Goal: Communication & Community: Participate in discussion

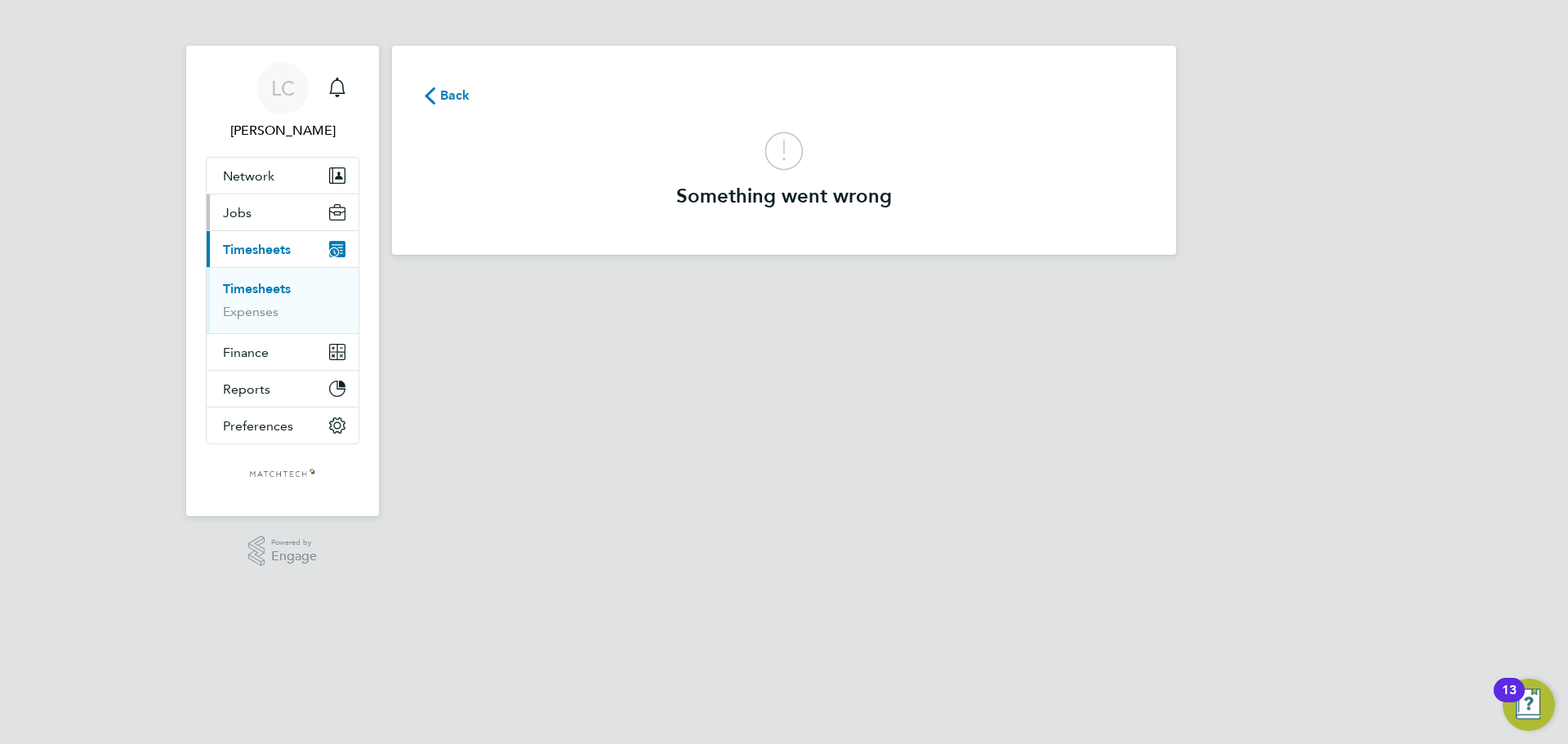
click at [259, 215] on button "Jobs" at bounding box center [282, 212] width 152 height 36
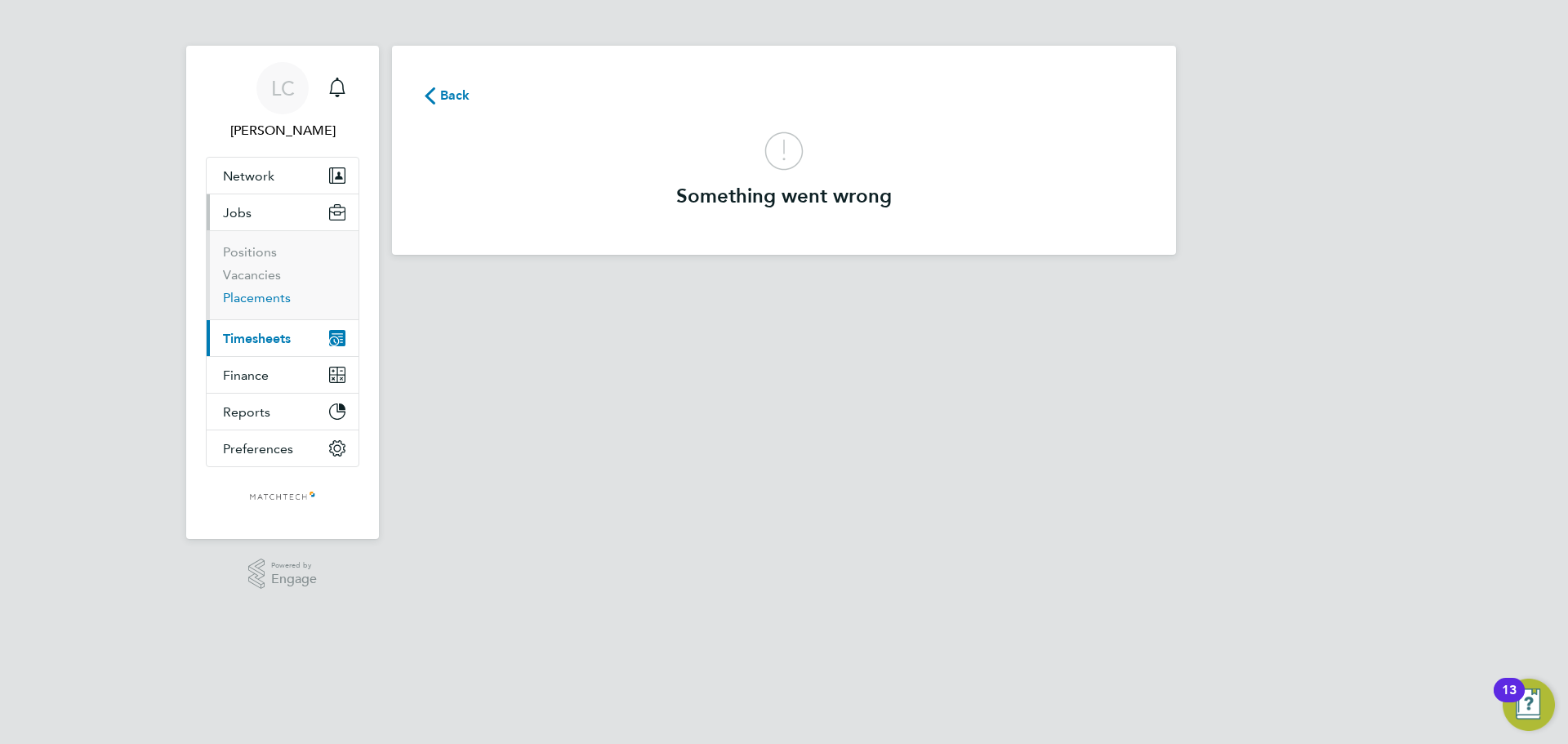
click at [266, 296] on link "Placements" at bounding box center [256, 298] width 67 height 16
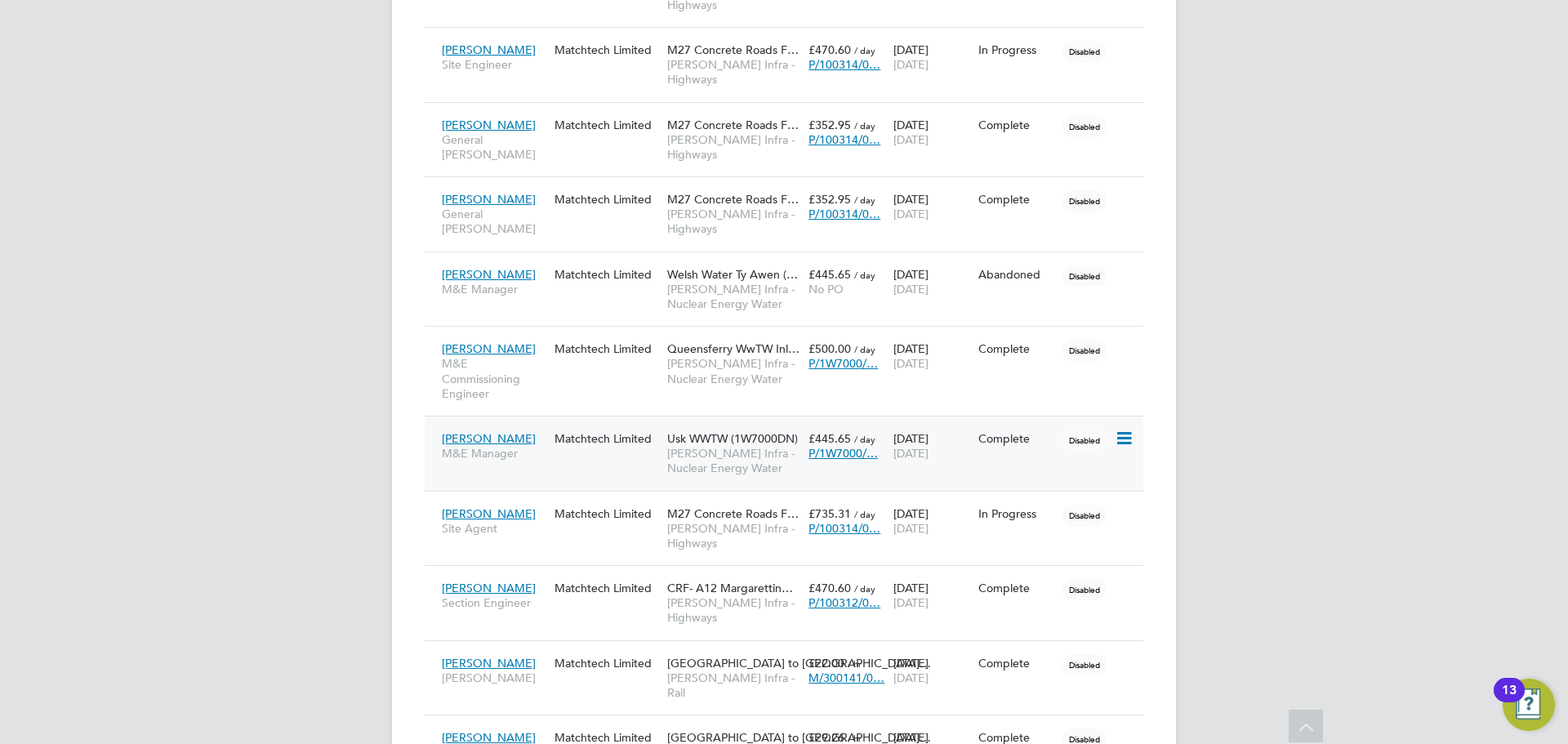
click at [513, 437] on span "[PERSON_NAME]" at bounding box center [488, 438] width 94 height 15
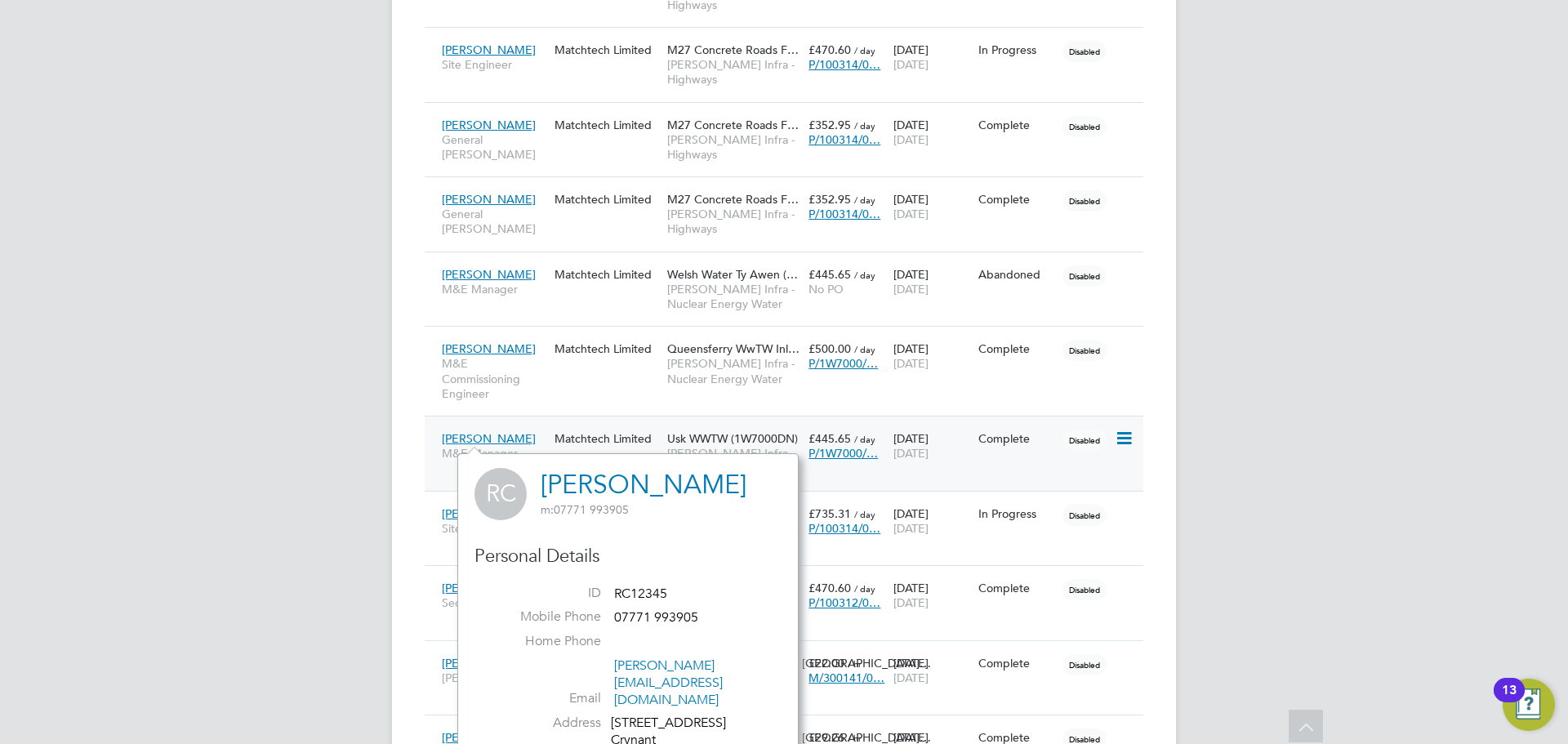
click at [541, 425] on div "Robert Combe M&E Manager" at bounding box center [494, 446] width 113 height 46
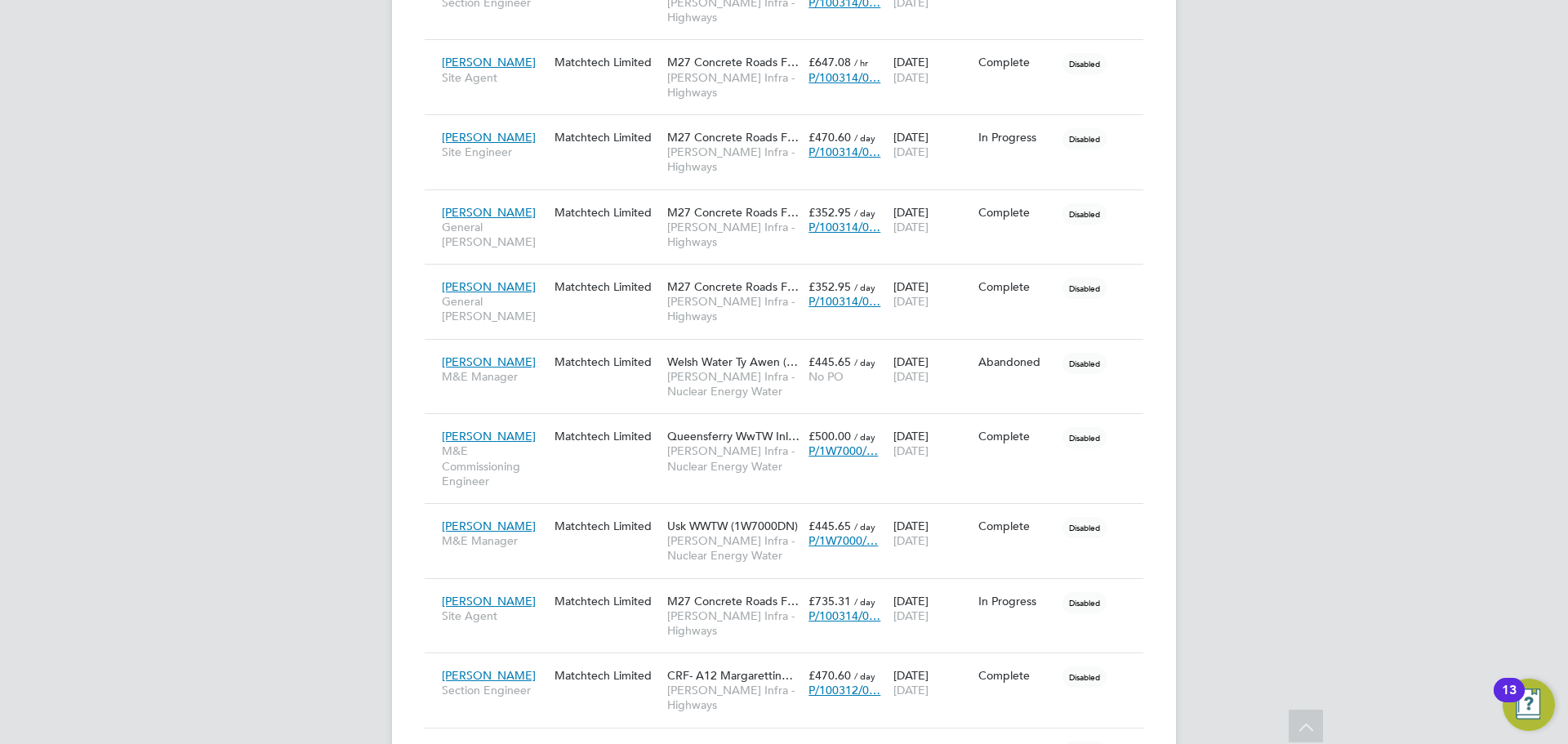
scroll to position [572, 0]
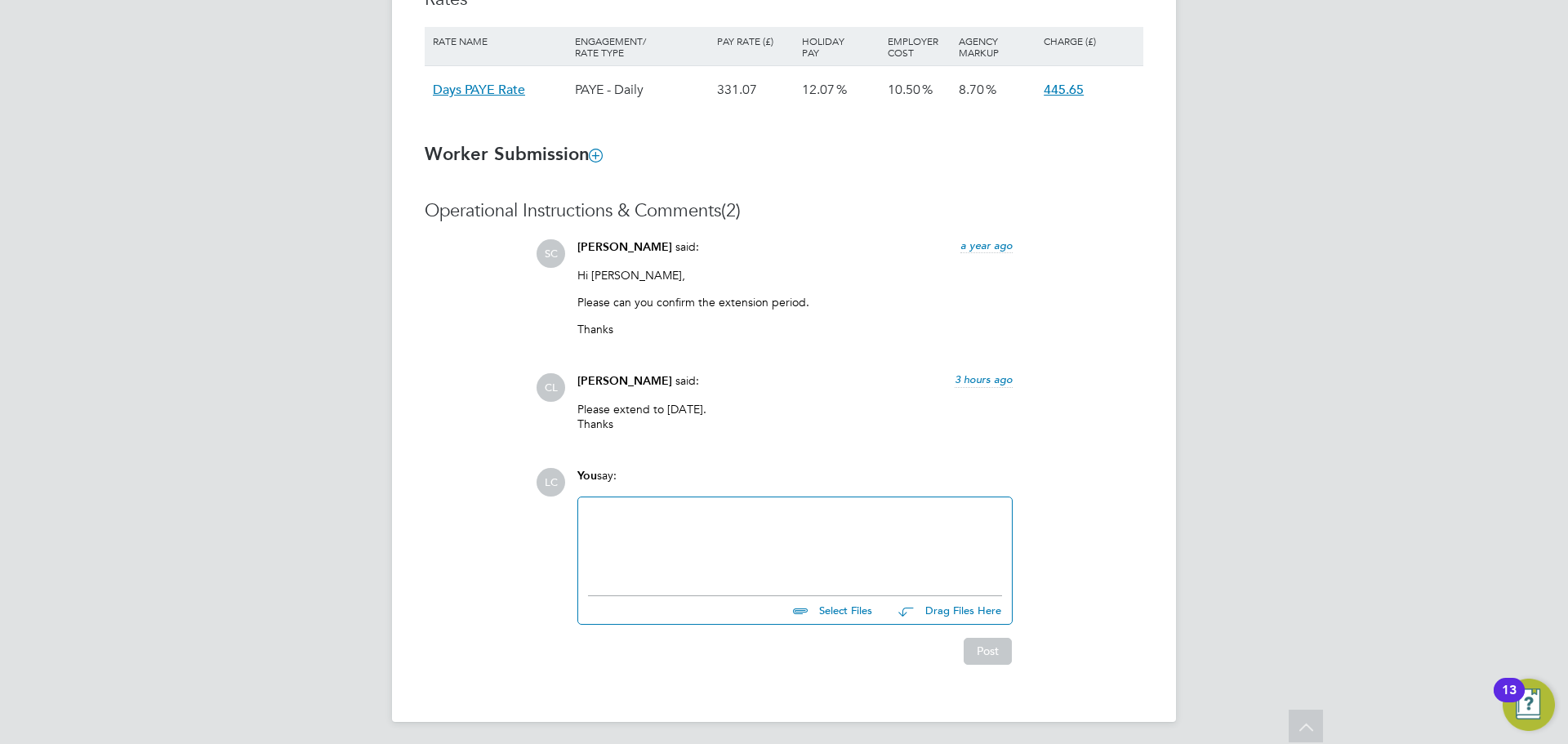
scroll to position [1081, 0]
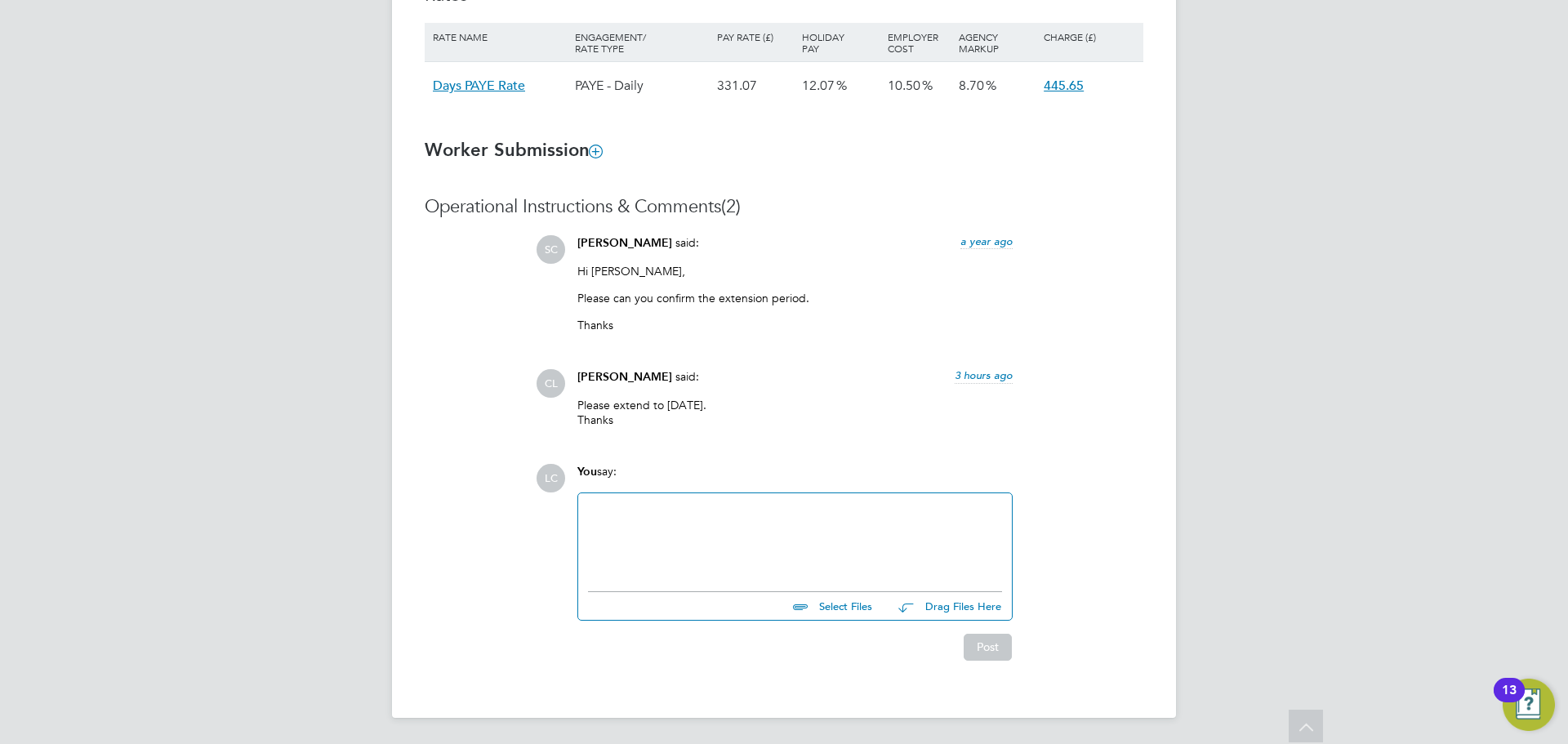
click at [718, 520] on div at bounding box center [794, 537] width 414 height 70
click at [645, 509] on div "Hi" at bounding box center [794, 537] width 414 height 70
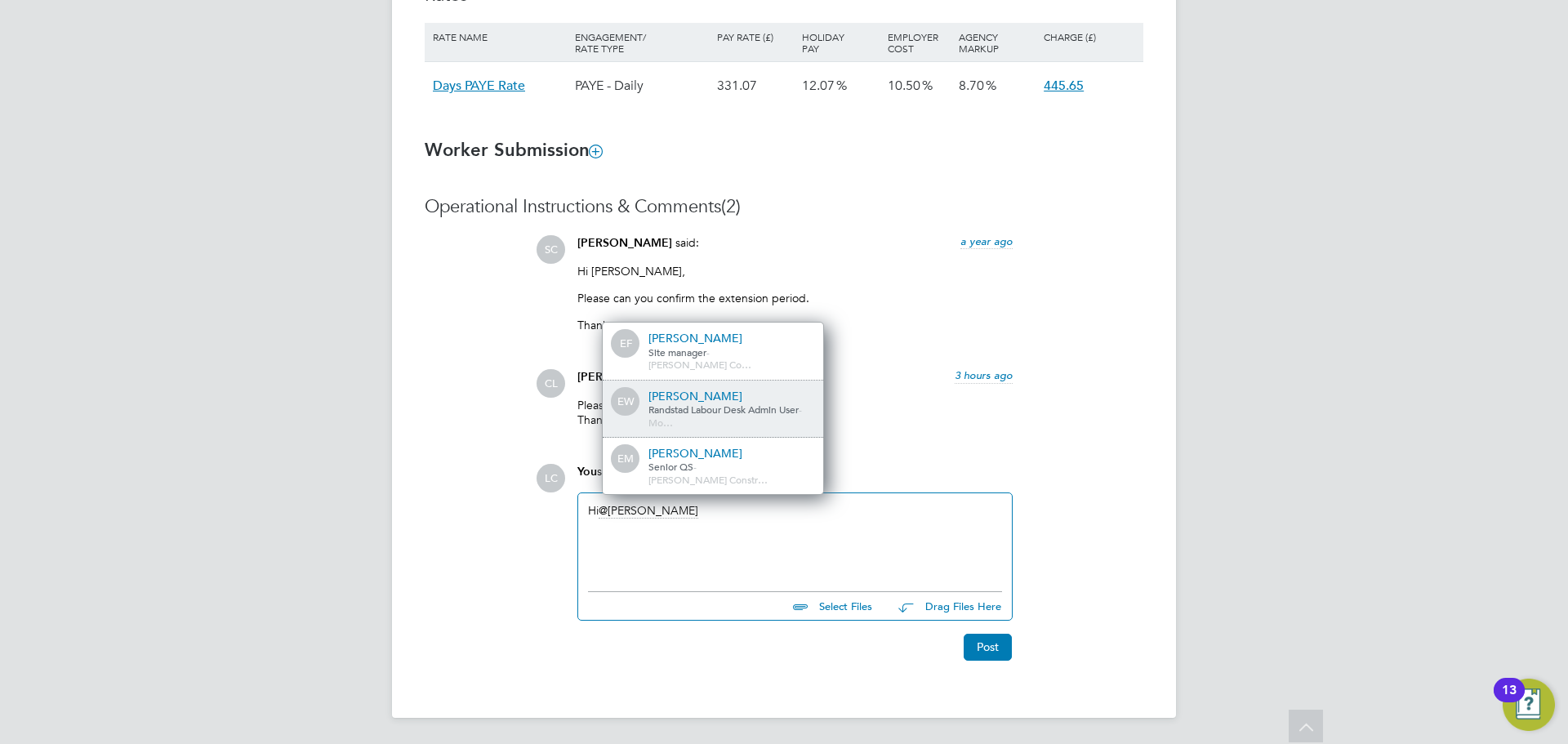
click at [732, 416] on span "Randstad Labour Desk Admin User" at bounding box center [722, 409] width 150 height 13
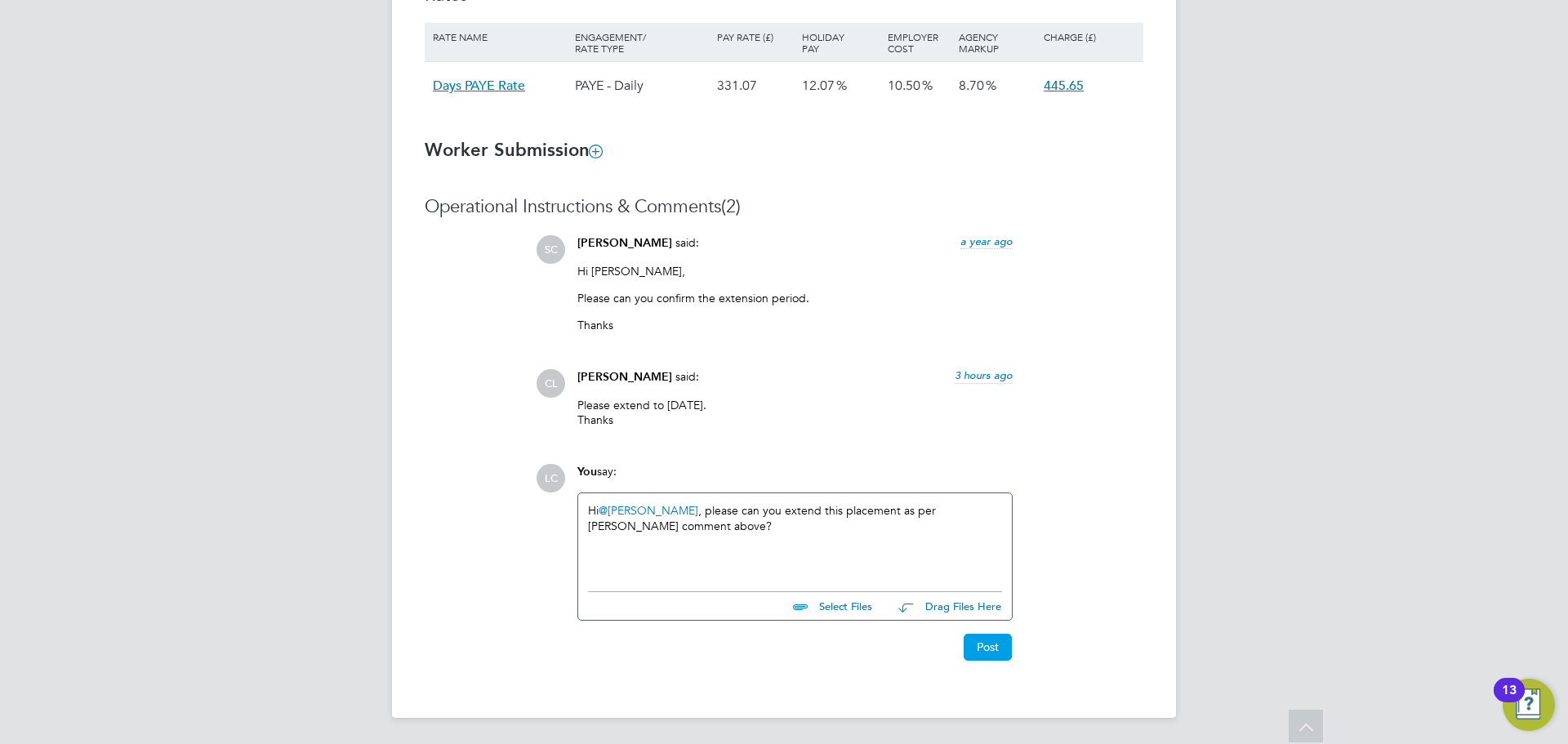
click at [986, 646] on button "Post" at bounding box center [987, 646] width 48 height 26
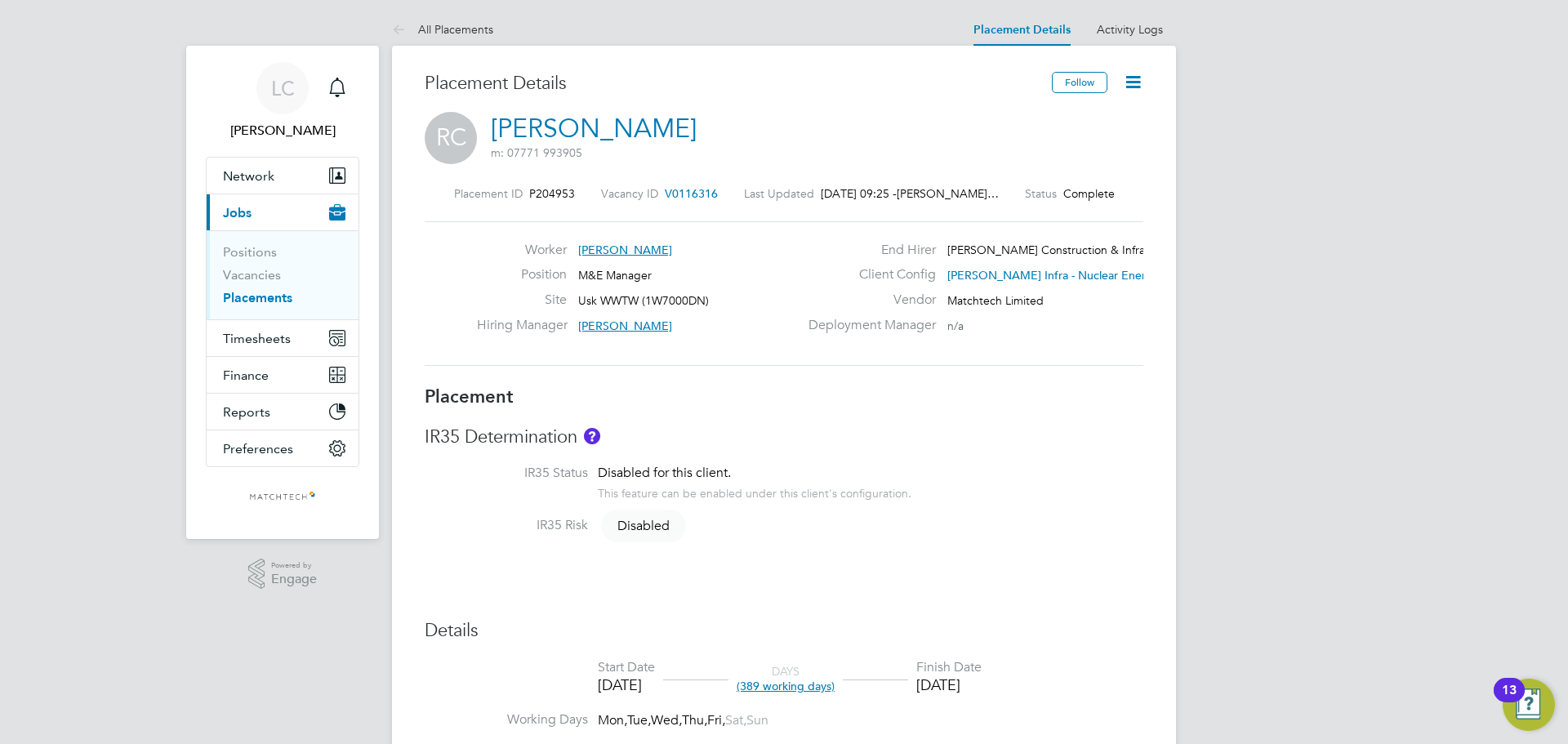
click at [562, 129] on link "[PERSON_NAME]" at bounding box center [594, 129] width 206 height 32
click at [447, 27] on link "All Placements" at bounding box center [442, 29] width 101 height 15
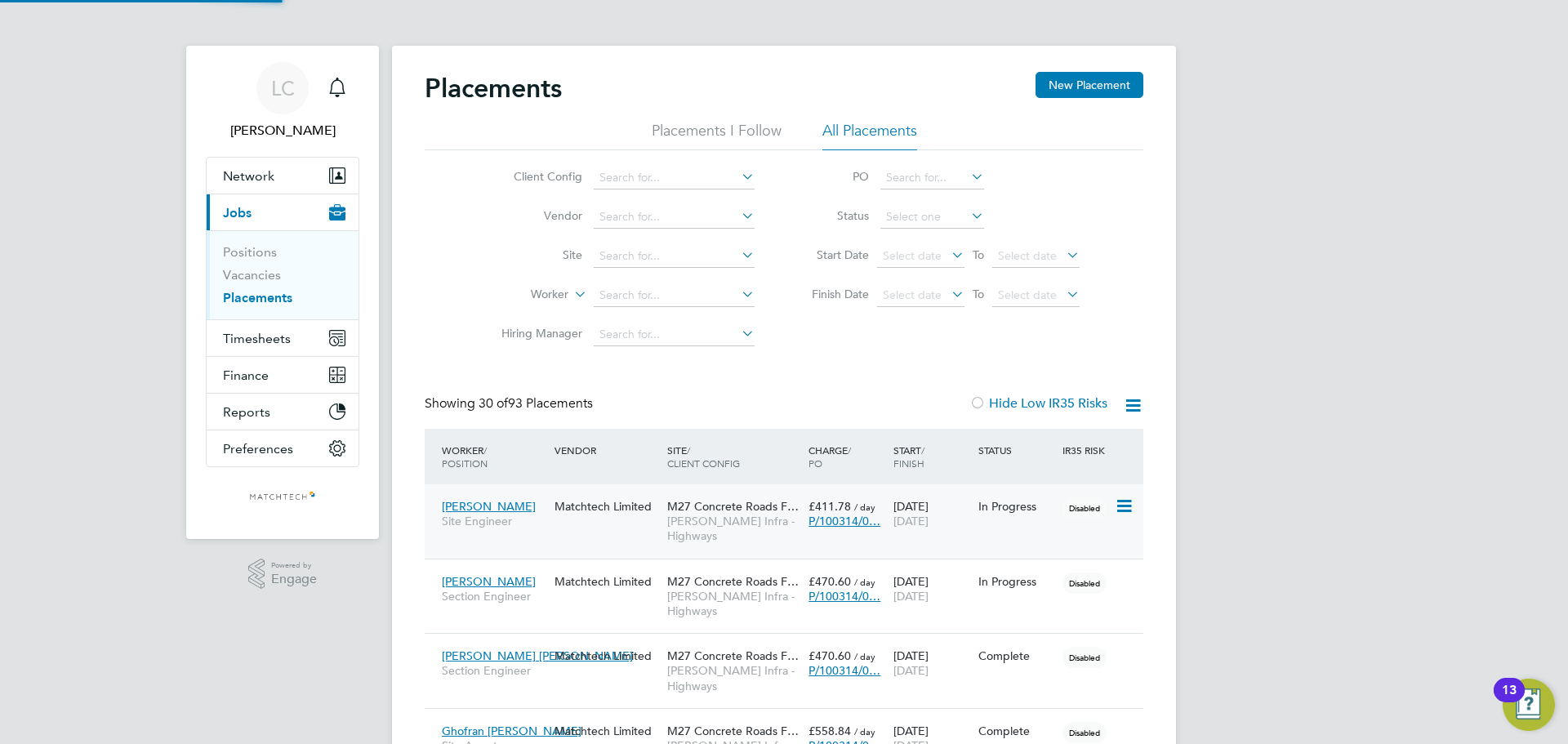
scroll to position [61, 142]
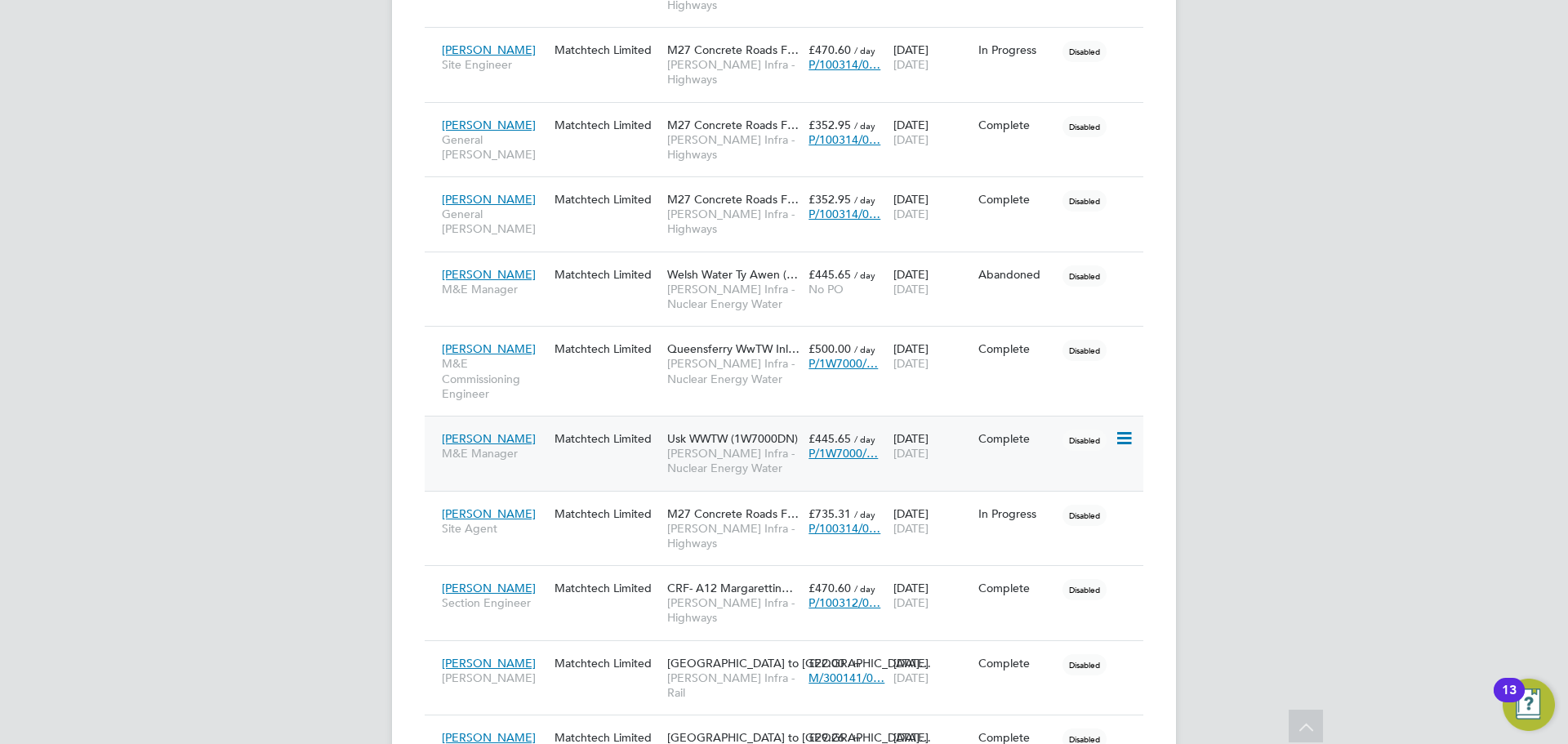
click at [537, 434] on div "Robert Combe M&E Manager" at bounding box center [494, 446] width 113 height 46
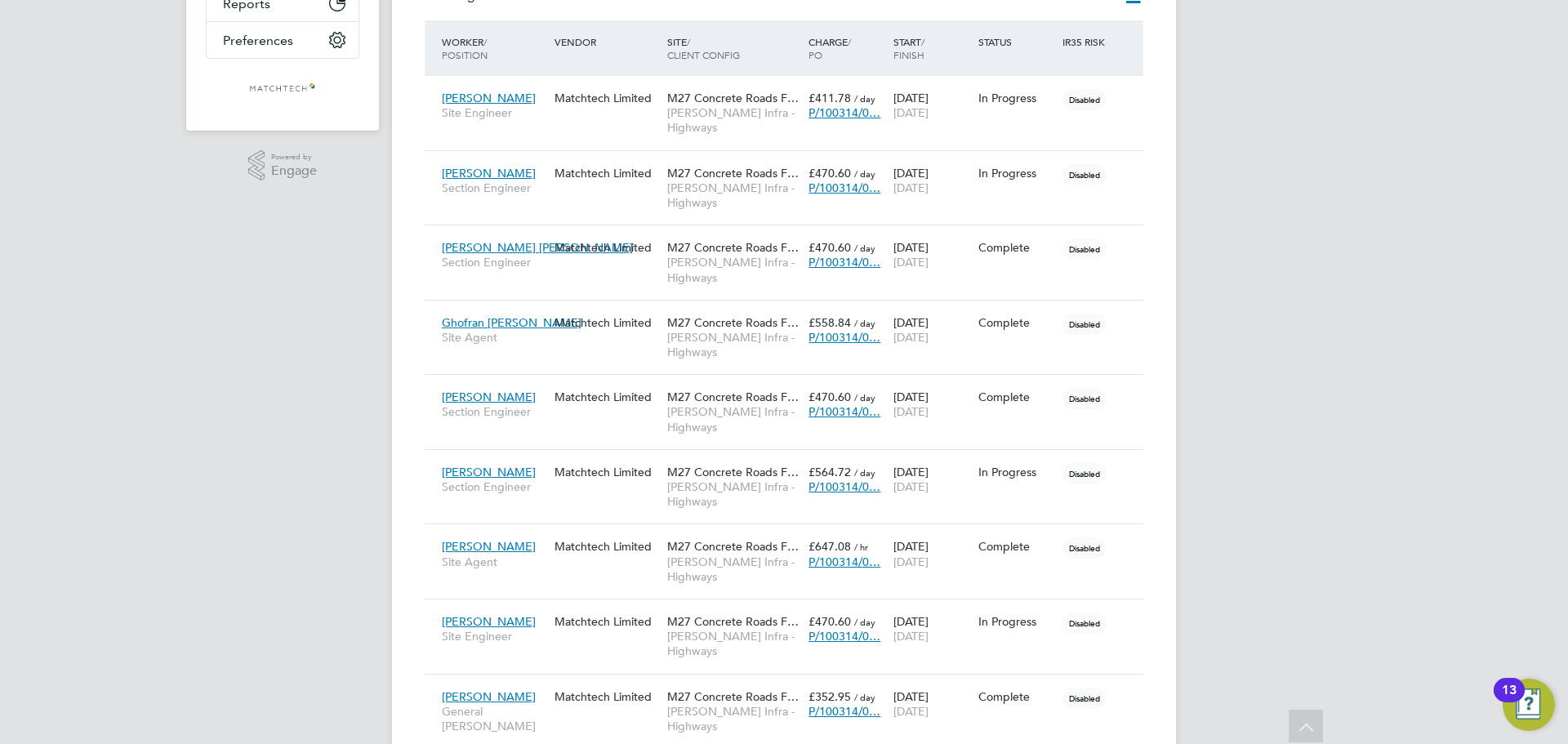
scroll to position [0, 0]
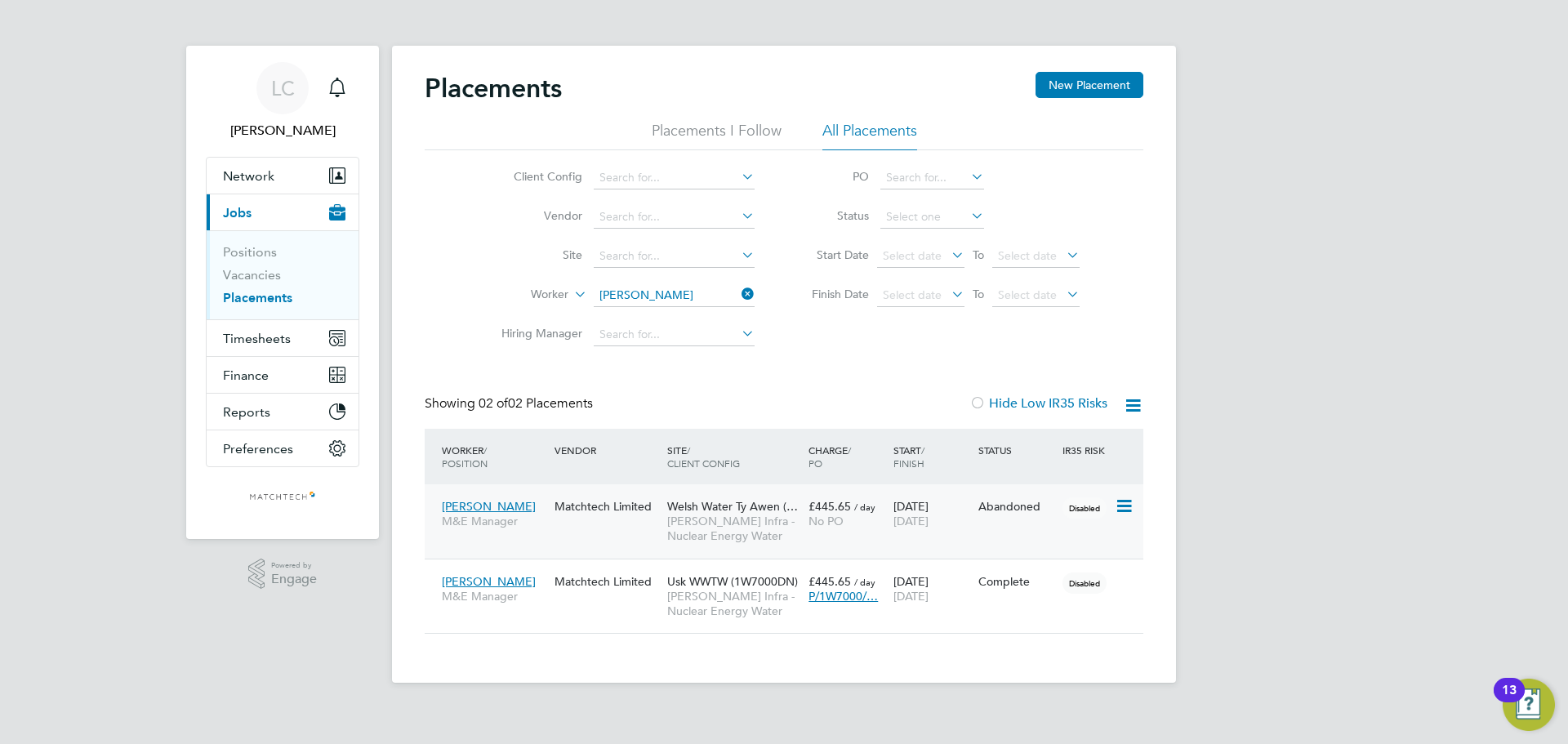
click at [512, 510] on span "[PERSON_NAME]" at bounding box center [488, 506] width 94 height 15
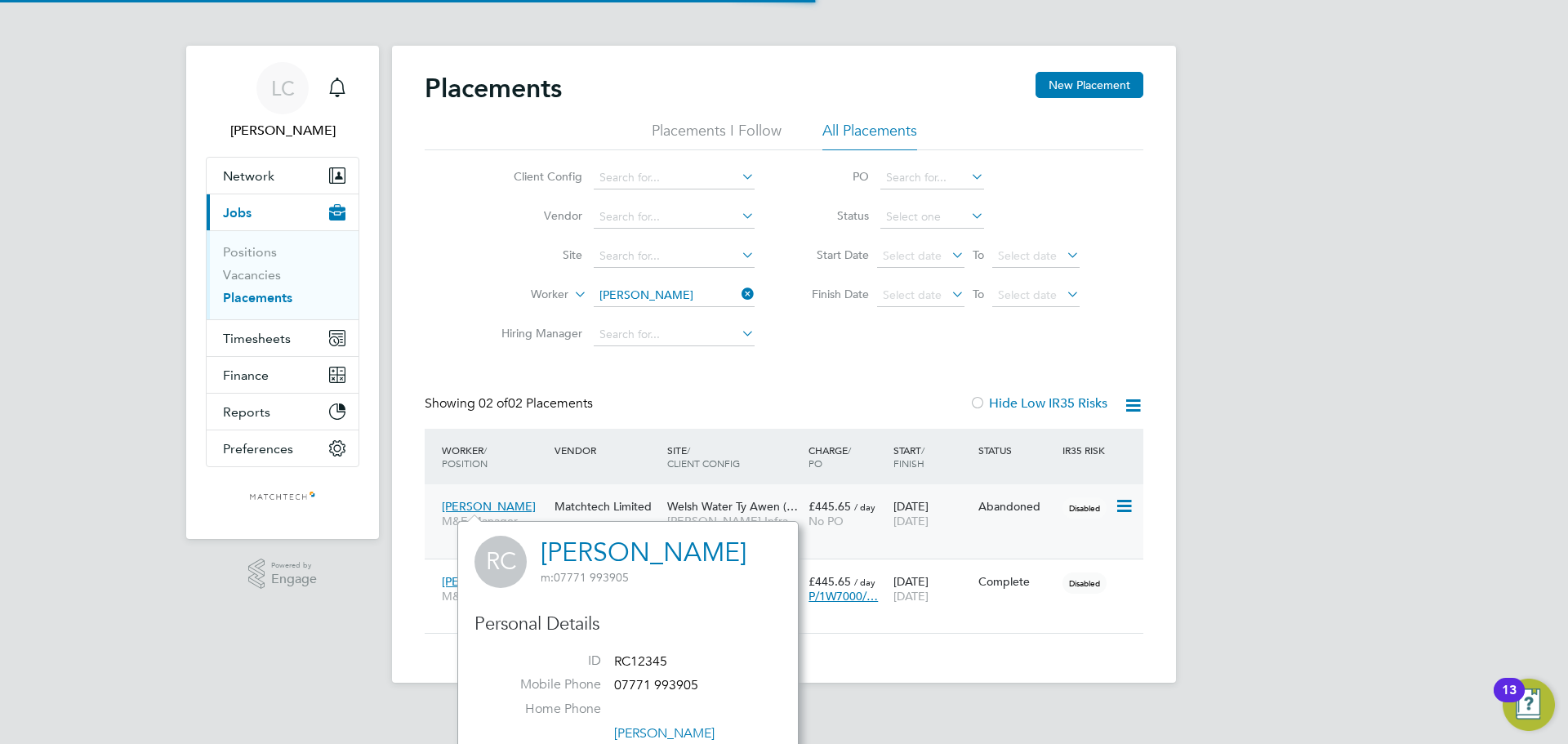
scroll to position [448, 341]
drag, startPoint x: 201, startPoint y: 643, endPoint x: 291, endPoint y: 628, distance: 91.2
click at [199, 643] on div "LC Louis Crosbie Notifications Applications: Network Team Members Businesses Si…" at bounding box center [784, 355] width 1568 height 709
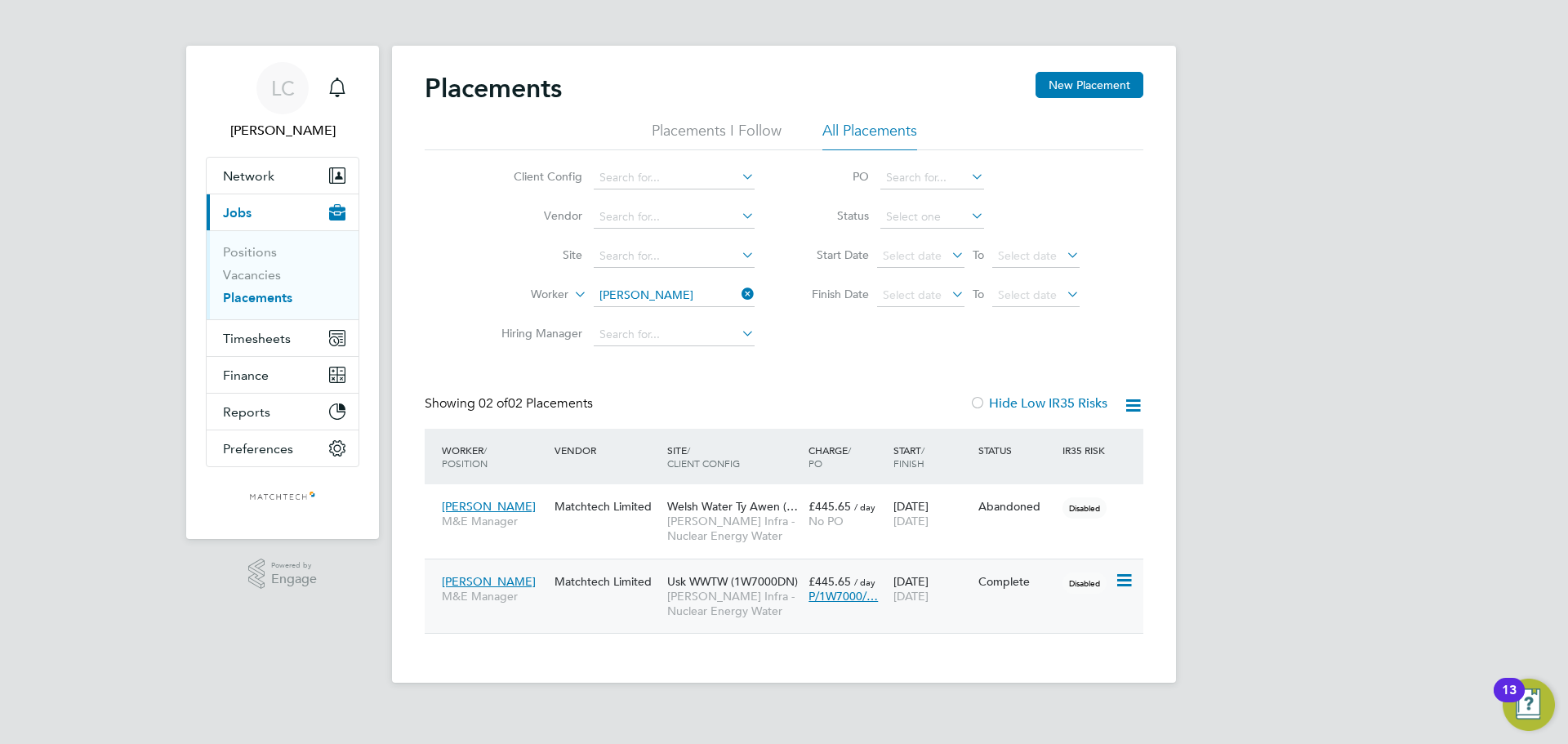
click at [501, 580] on span "[PERSON_NAME]" at bounding box center [488, 582] width 94 height 15
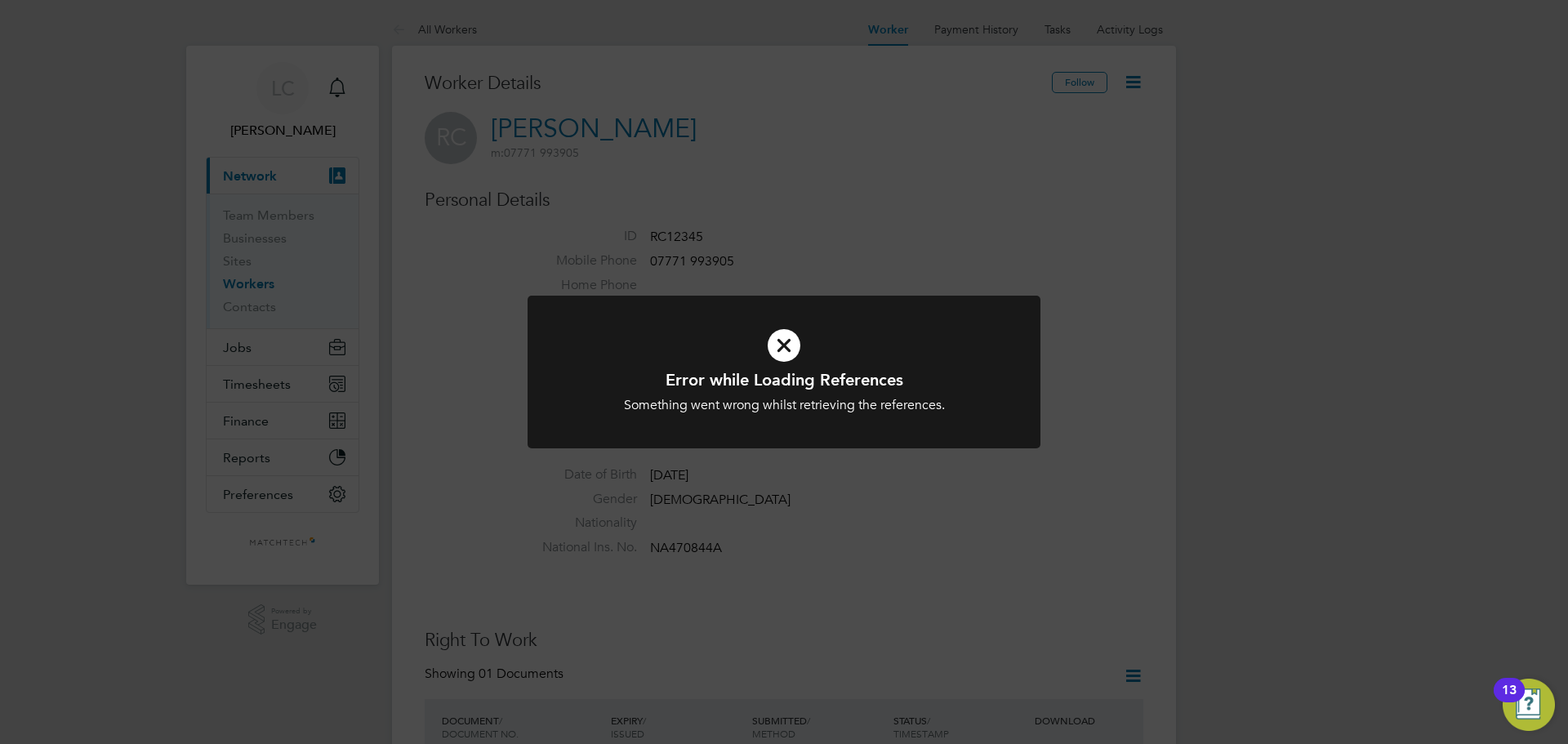
click at [844, 202] on div "Error while Loading References Something went wrong whilst retrieving the refer…" at bounding box center [784, 372] width 1568 height 744
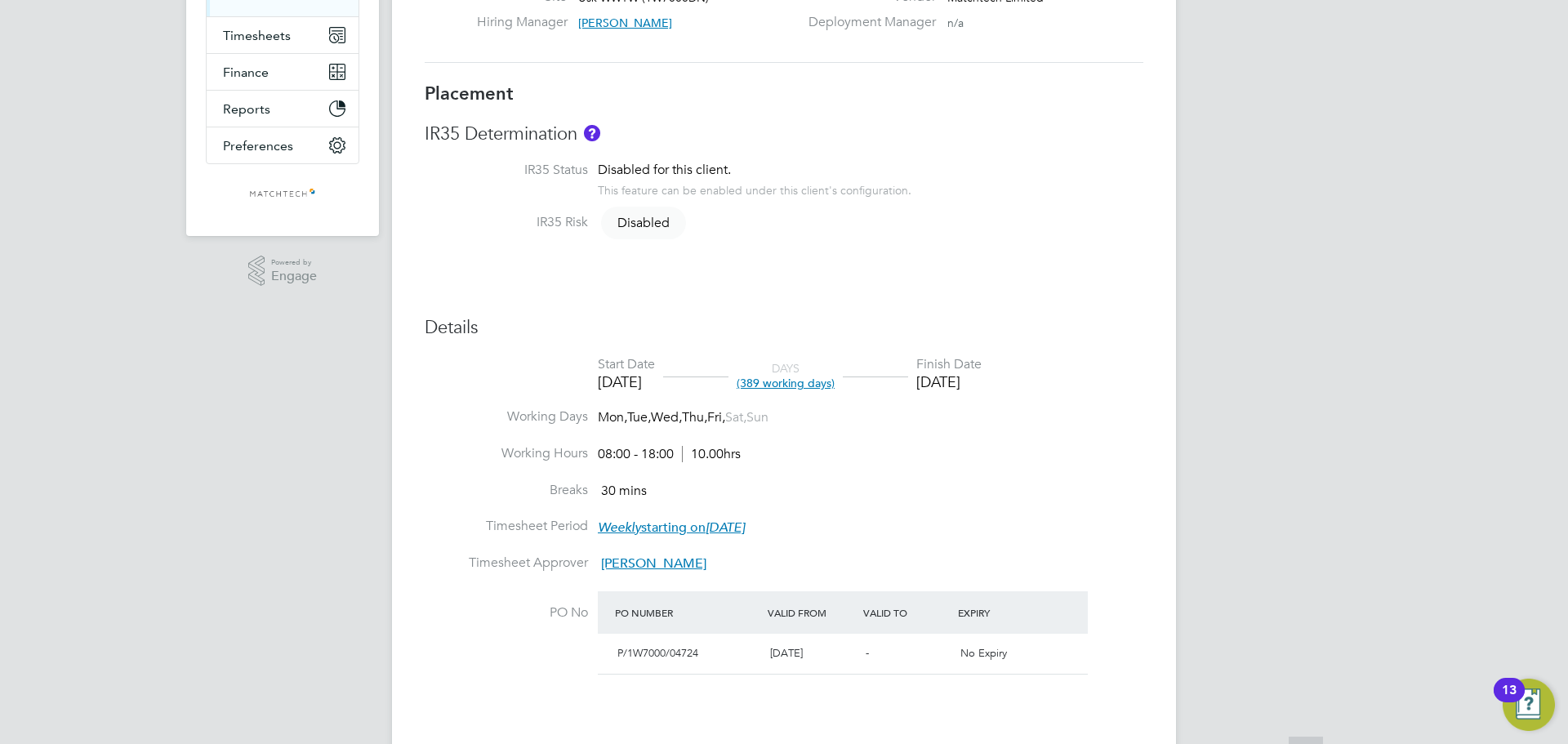
scroll to position [572, 0]
